Goal: Find specific page/section: Find specific page/section

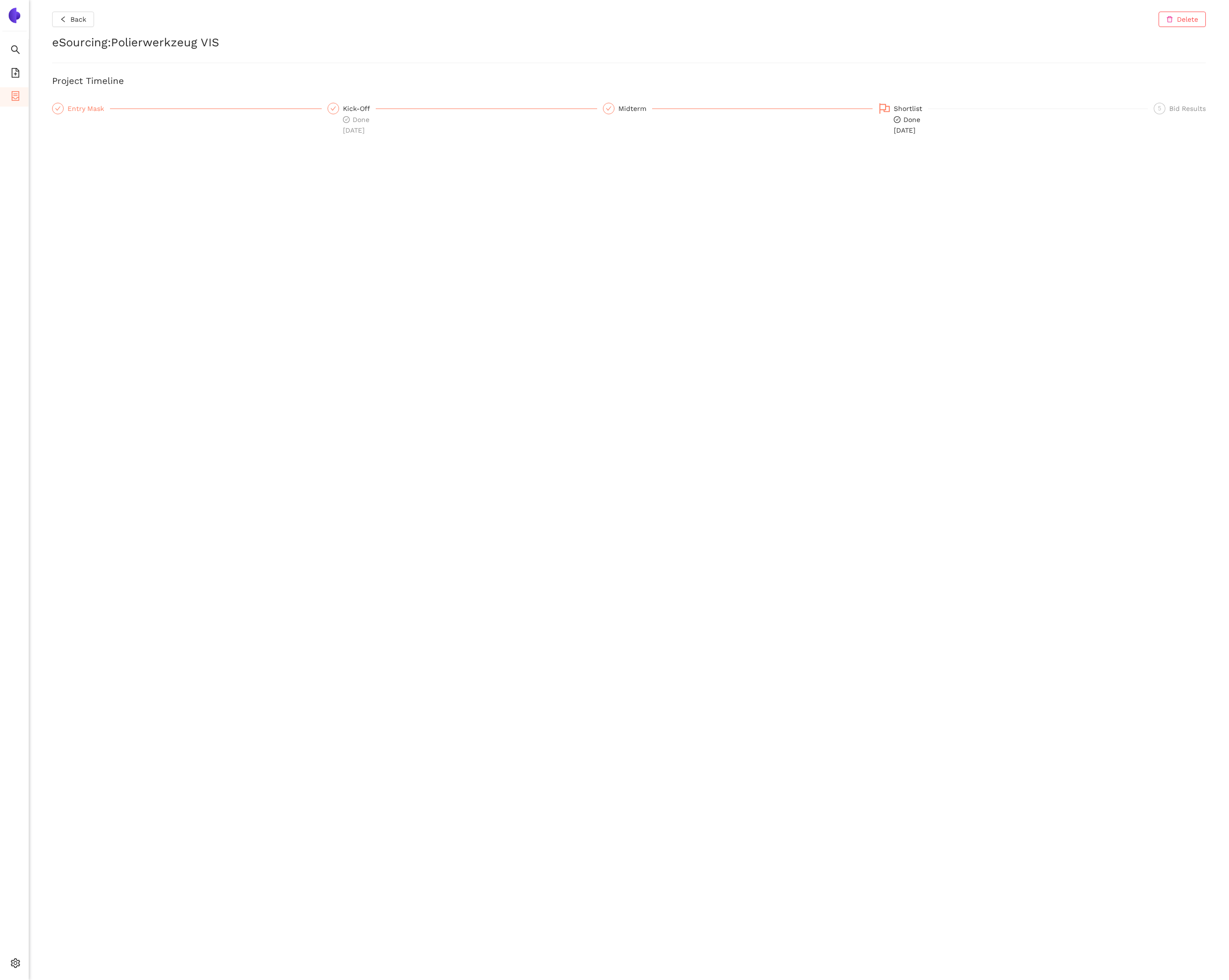
click at [85, 109] on div "Entry Mask" at bounding box center [89, 108] width 43 height 12
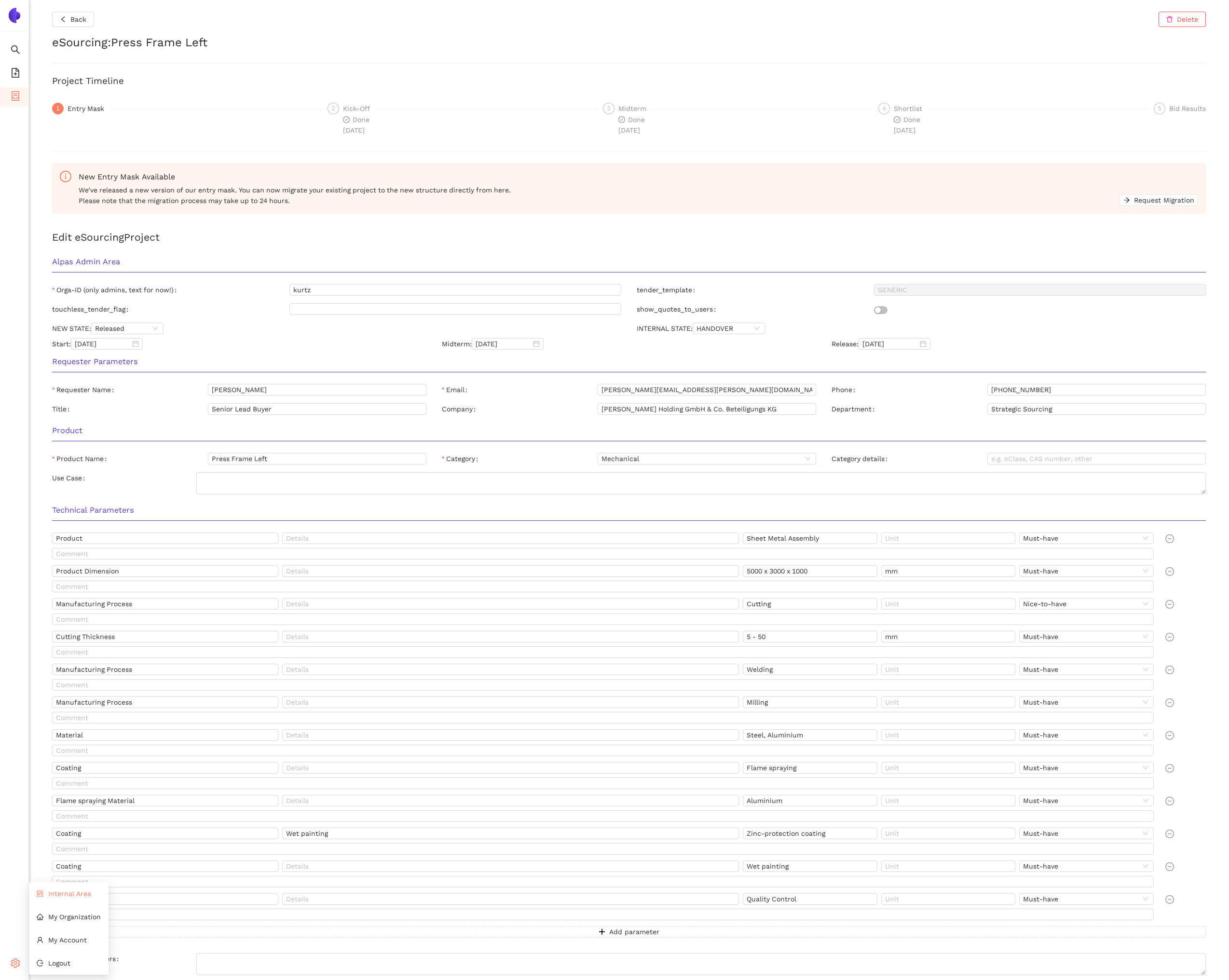
click at [57, 899] on li "Internal Area" at bounding box center [69, 894] width 80 height 19
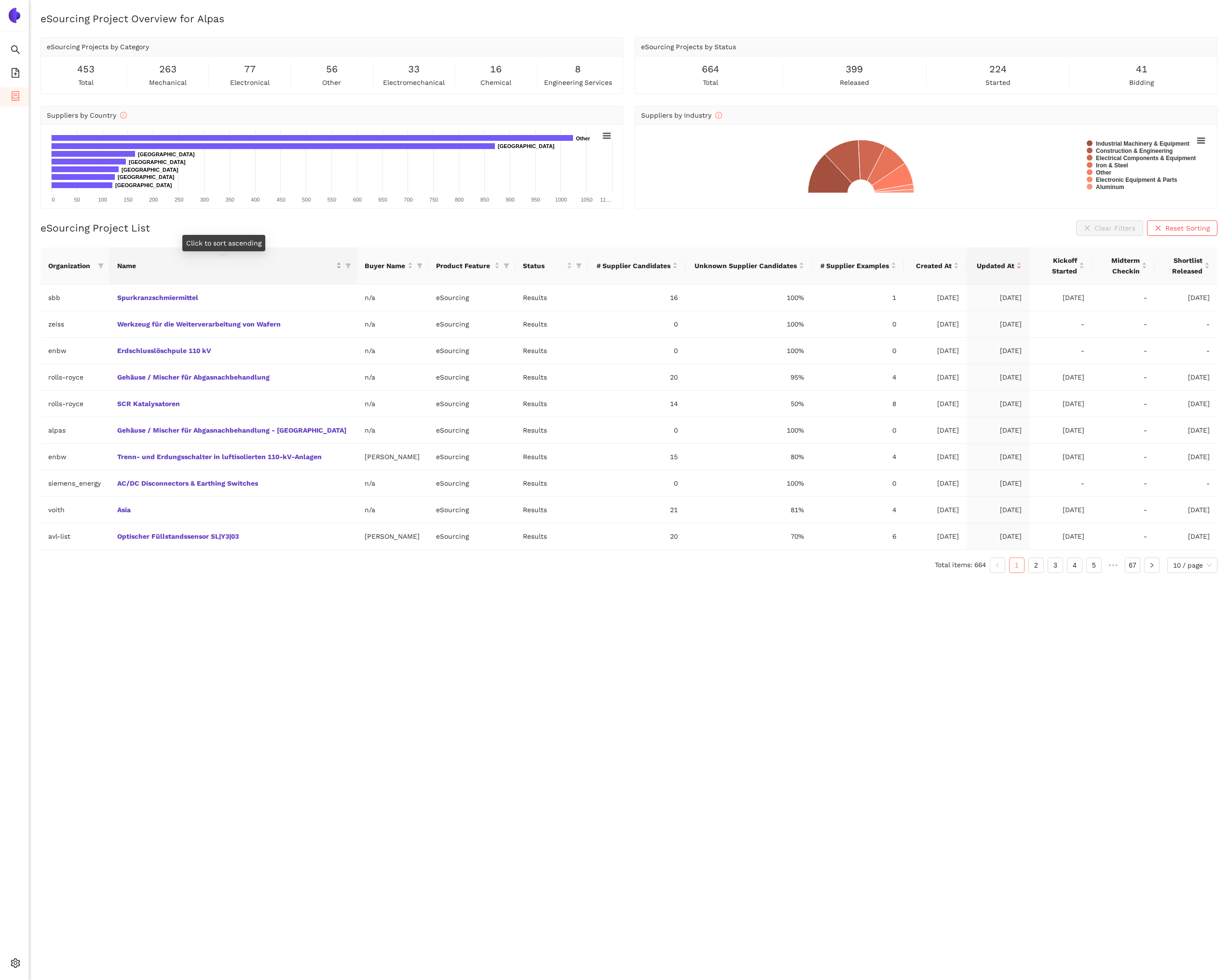
click at [343, 264] on span "this column's title is Name,this column is sortable" at bounding box center [348, 266] width 10 height 15
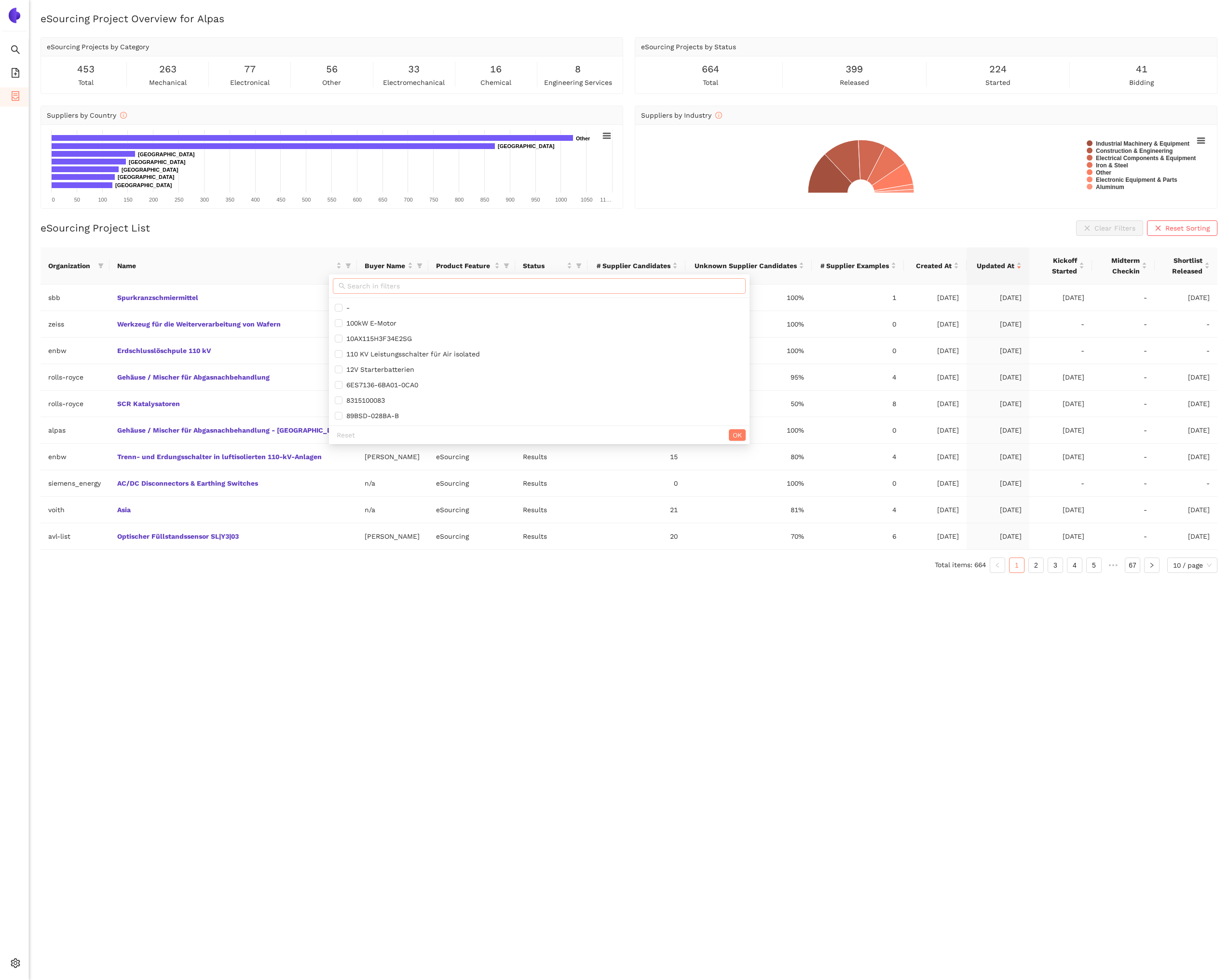
click at [371, 280] on input "text" at bounding box center [544, 286] width 393 height 11
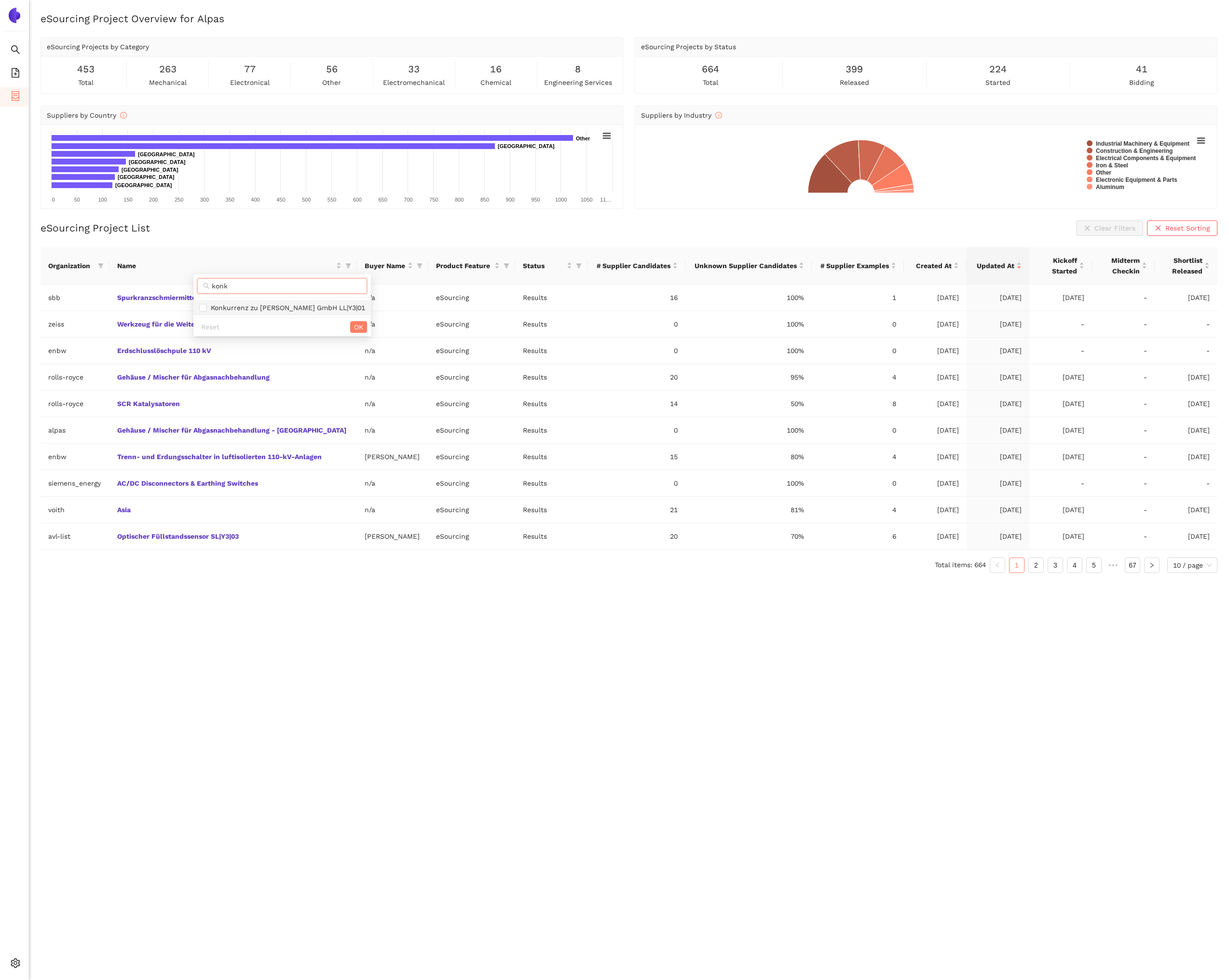
type input "konk"
drag, startPoint x: 315, startPoint y: 307, endPoint x: 321, endPoint y: 319, distance: 13.4
click at [315, 307] on span "Konkurrenz zu Stähle GmbH LL|Y3|01" at bounding box center [286, 308] width 158 height 8
checkbox input "true"
click at [324, 321] on div "Reset OK" at bounding box center [282, 327] width 177 height 19
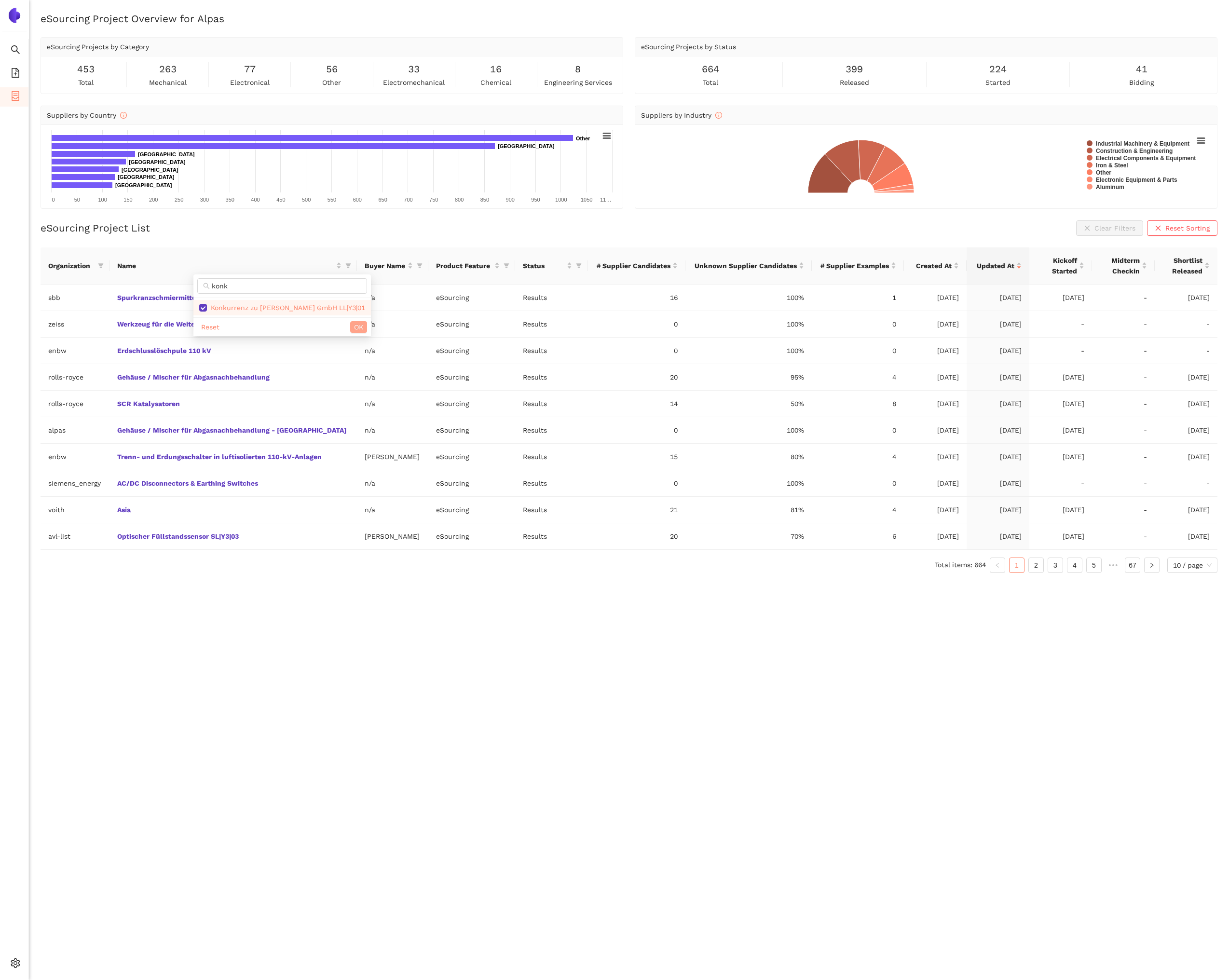
click at [354, 323] on span "OK" at bounding box center [358, 327] width 9 height 11
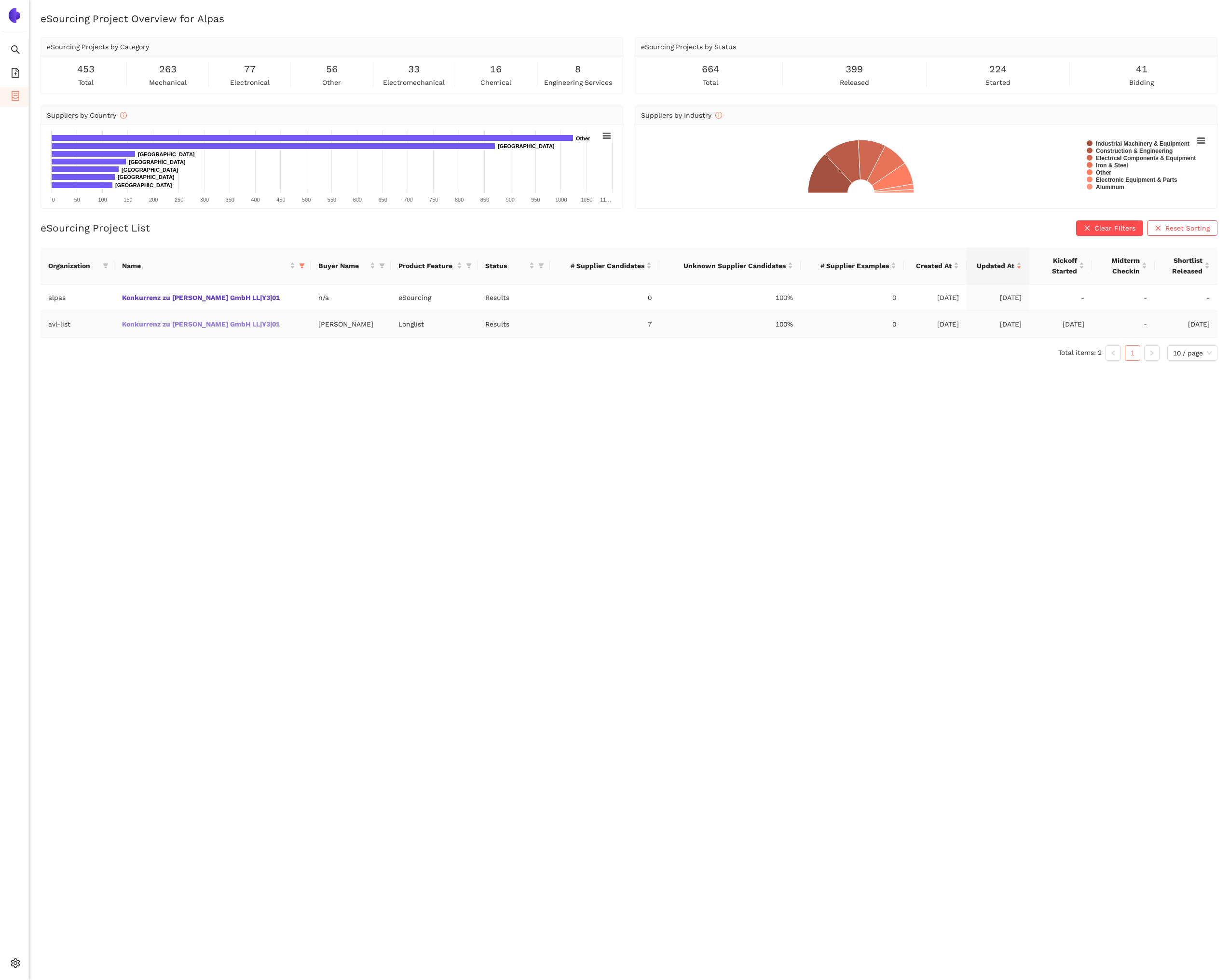
click at [0, 0] on link "Konkurrenz zu Stähle GmbH LL|Y3|01" at bounding box center [0, 0] width 0 height 0
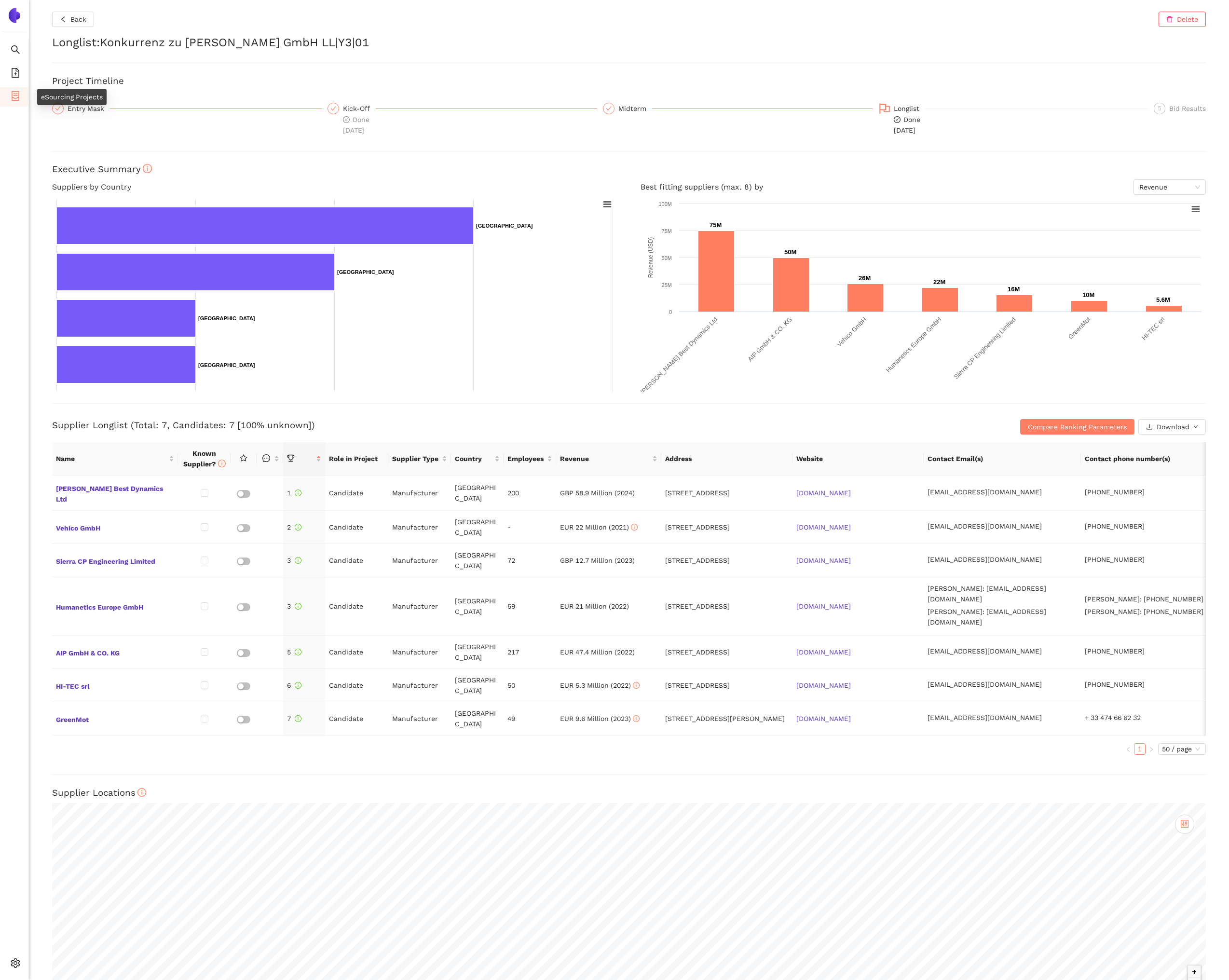
click at [16, 97] on icon "container" at bounding box center [15, 96] width 10 height 10
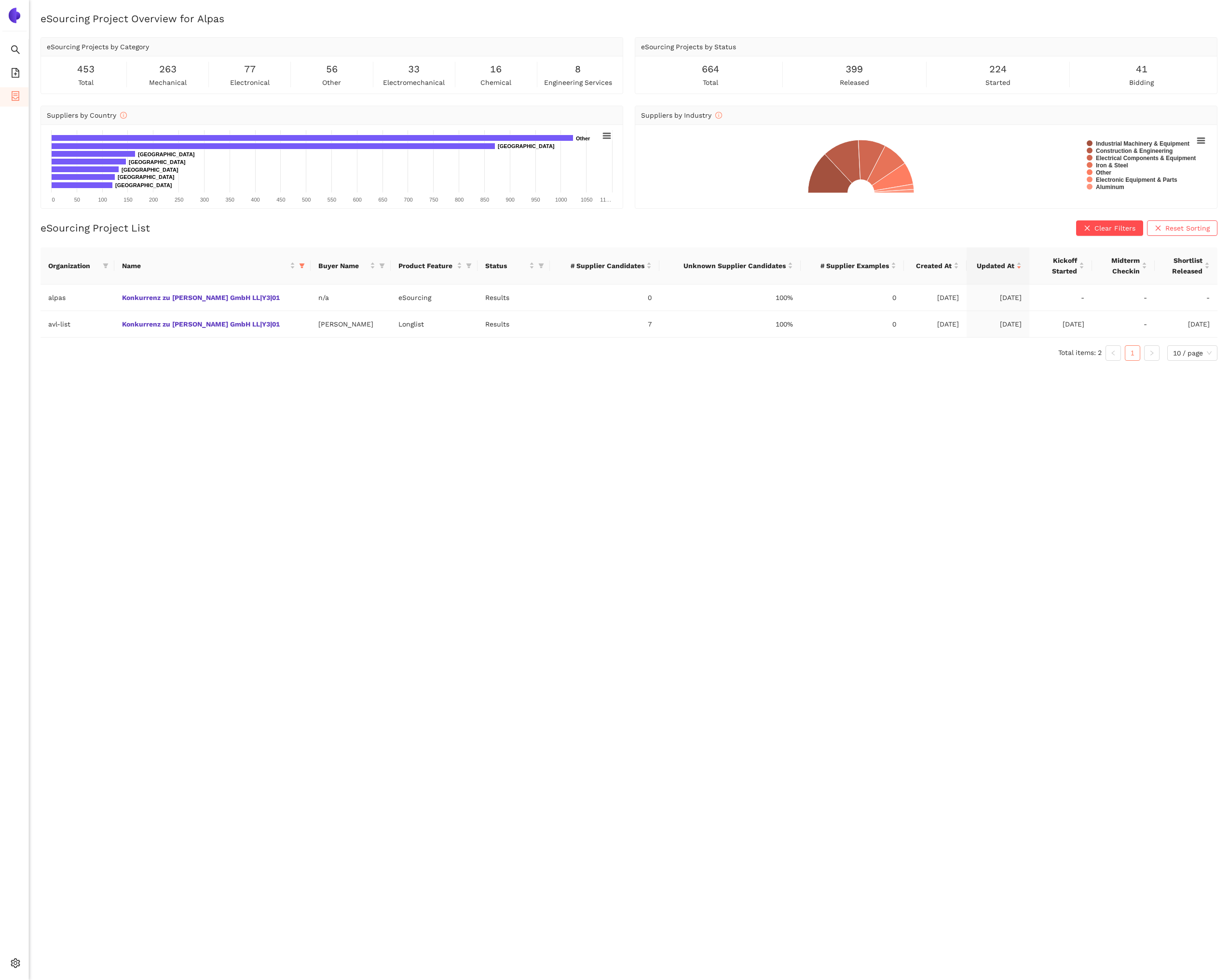
click at [242, 344] on div "Organization Name Buyer Name Product Feature Status # Supplier Candidates Unkno…" at bounding box center [629, 304] width 1177 height 113
click at [0, 0] on link "Konkurrenz zu Stähle GmbH LL|Y3|01" at bounding box center [0, 0] width 0 height 0
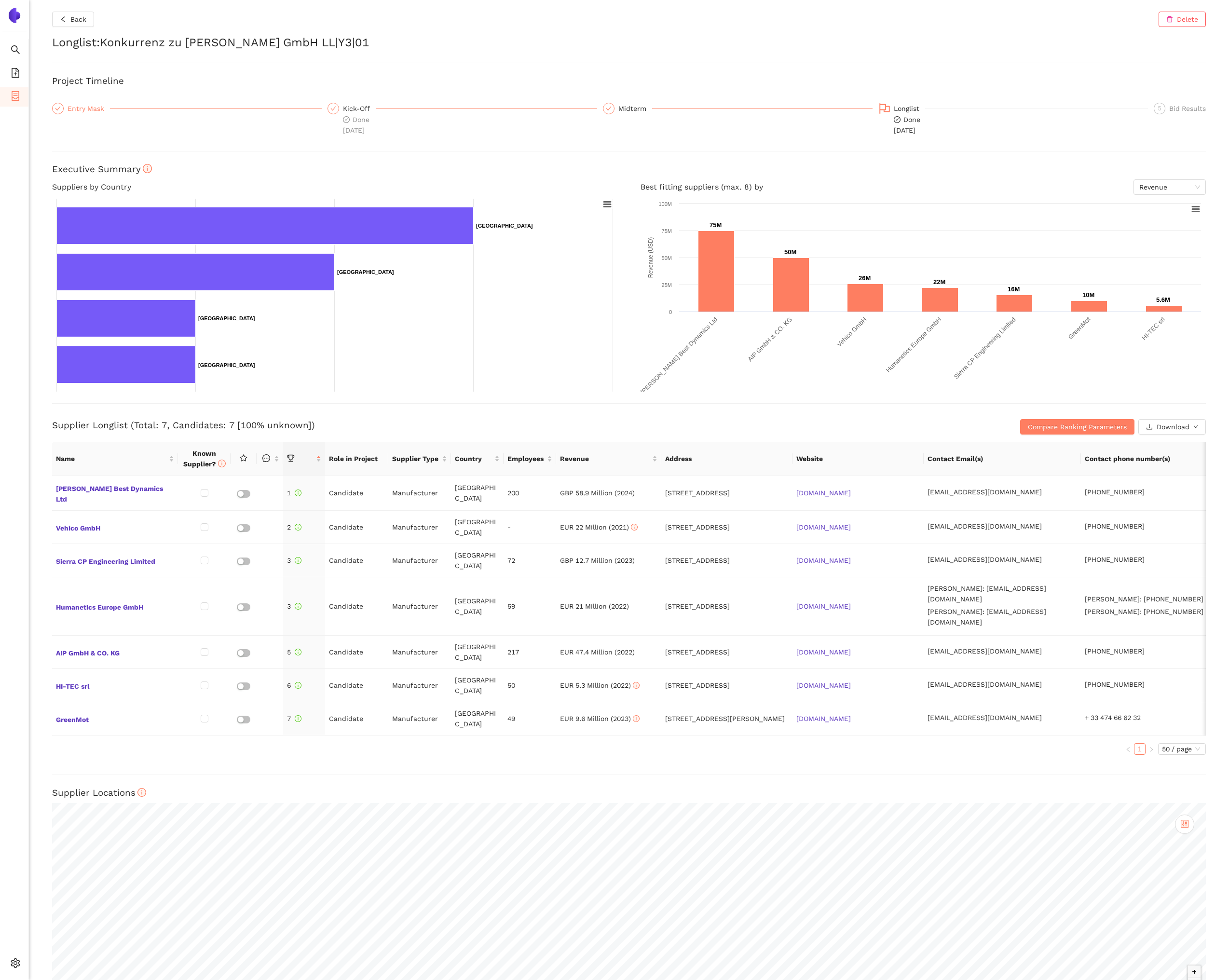
click at [94, 112] on div "Entry Mask" at bounding box center [89, 108] width 43 height 12
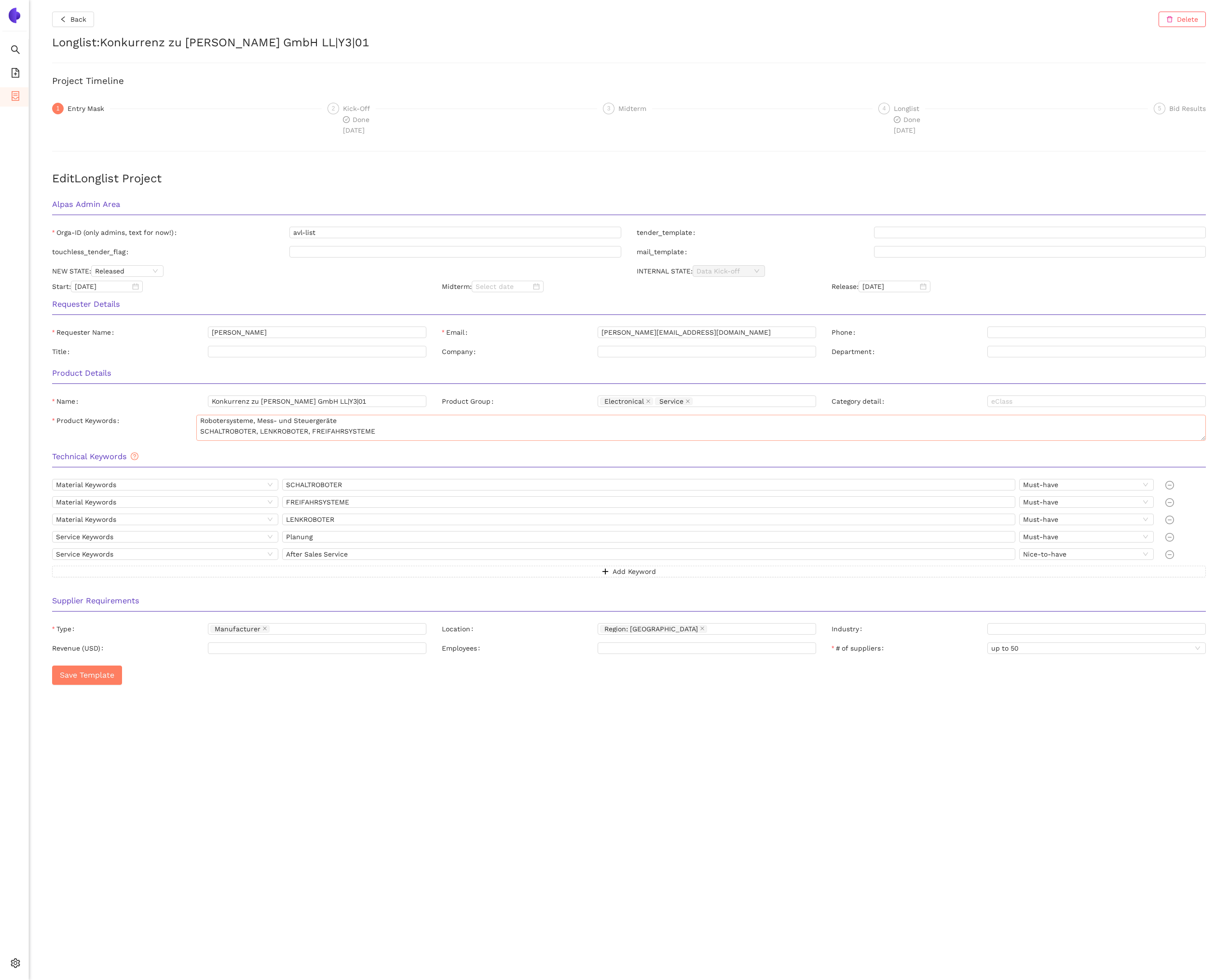
drag, startPoint x: 1204, startPoint y: 429, endPoint x: 1202, endPoint y: 439, distance: 10.2
click at [1202, 439] on textarea "Robotersysteme, Mess- und Steuergeräte SCHALTROBOTER, LENKROBOTER, FREIFAHRSYST…" at bounding box center [701, 428] width 1010 height 26
click at [1202, 438] on textarea "Robotersysteme, Mess- und Steuergeräte SCHALTROBOTER, LENKROBOTER, FREIFAHRSYST…" at bounding box center [701, 427] width 1010 height 25
click at [1203, 437] on textarea "Robotersysteme, Mess- und Steuergeräte SCHALTROBOTER, LENKROBOTER, FREIFAHRSYST…" at bounding box center [701, 427] width 1010 height 24
